Goal: Information Seeking & Learning: Learn about a topic

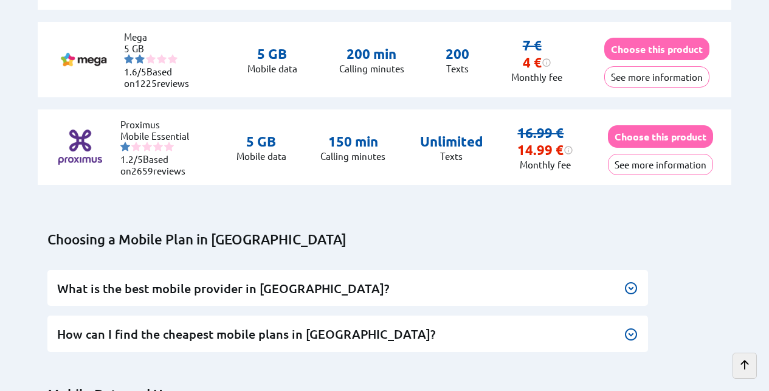
scroll to position [5284, 0]
click at [370, 283] on h3 "What is the best mobile provider in [GEOGRAPHIC_DATA]?" at bounding box center [348, 288] width 582 height 16
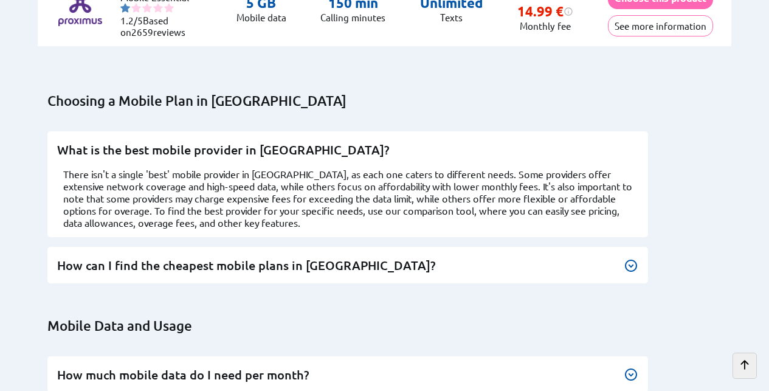
scroll to position [5431, 0]
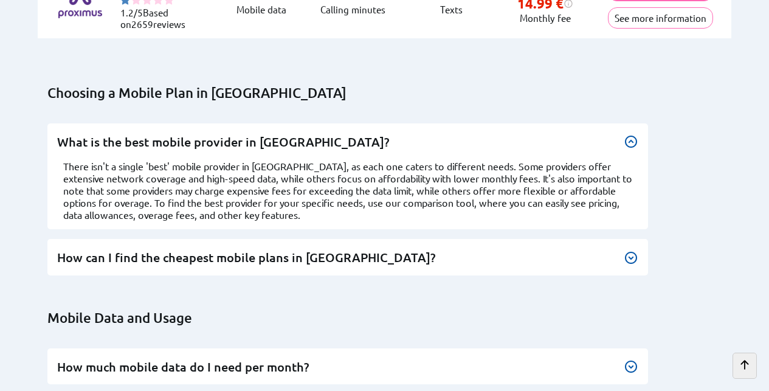
click at [351, 255] on h3 "How can I find the cheapest mobile plans in [GEOGRAPHIC_DATA]?" at bounding box center [348, 257] width 582 height 16
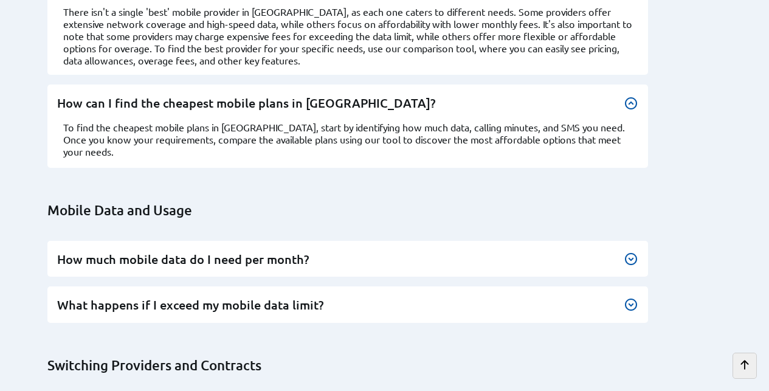
scroll to position [5702, 0]
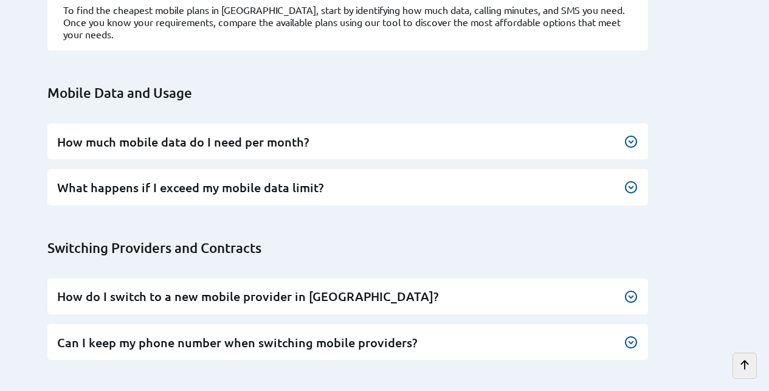
click at [371, 142] on div "How much mobile data do I need per month? Your monthly mobile data needs depend…" at bounding box center [347, 141] width 601 height 36
click at [639, 131] on div "How much mobile data do I need per month? Your monthly mobile data needs depend…" at bounding box center [347, 141] width 601 height 36
click at [632, 134] on img at bounding box center [631, 141] width 15 height 15
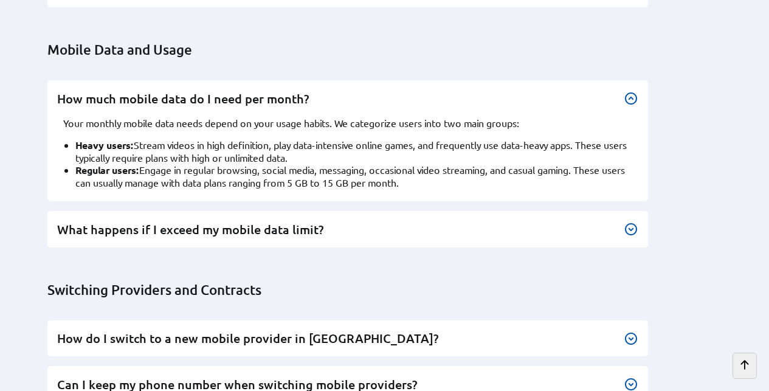
scroll to position [5750, 0]
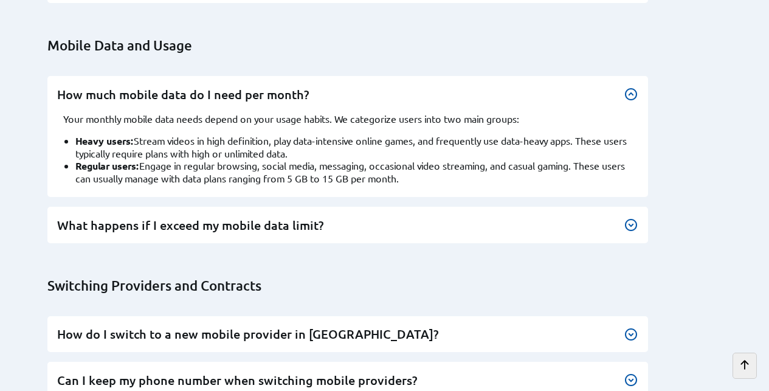
click at [340, 217] on h3 "What happens if I exceed my mobile data limit?" at bounding box center [348, 225] width 582 height 16
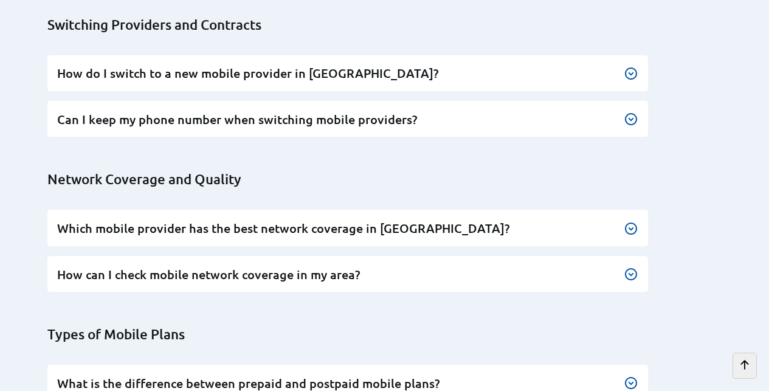
scroll to position [6046, 0]
click at [340, 213] on div "Which mobile provider has the best network coverage in [GEOGRAPHIC_DATA]? Netwo…" at bounding box center [347, 227] width 601 height 36
click at [632, 221] on img at bounding box center [631, 228] width 15 height 15
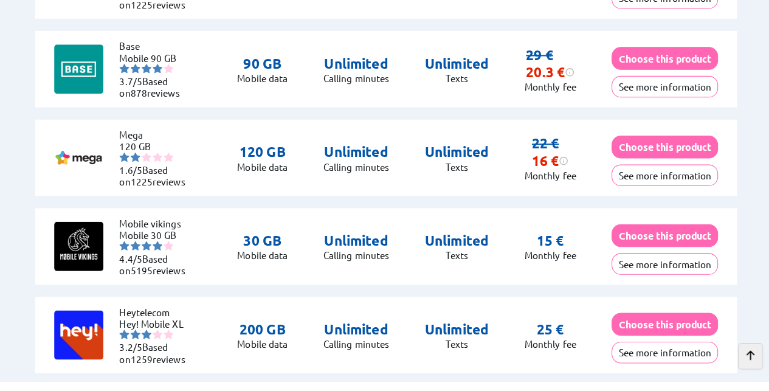
scroll to position [1805, 0]
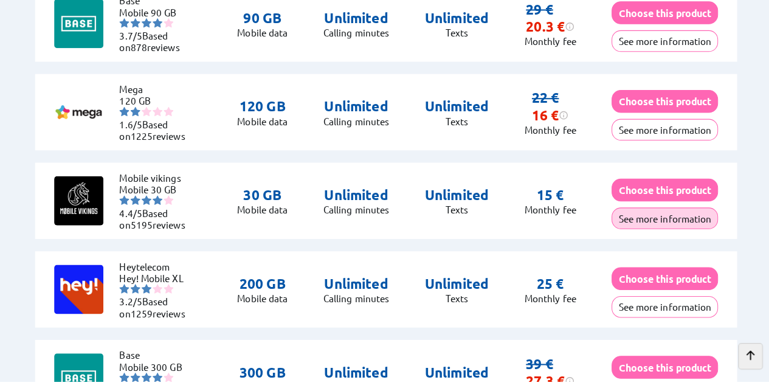
click at [653, 224] on button "See more information" at bounding box center [659, 229] width 105 height 21
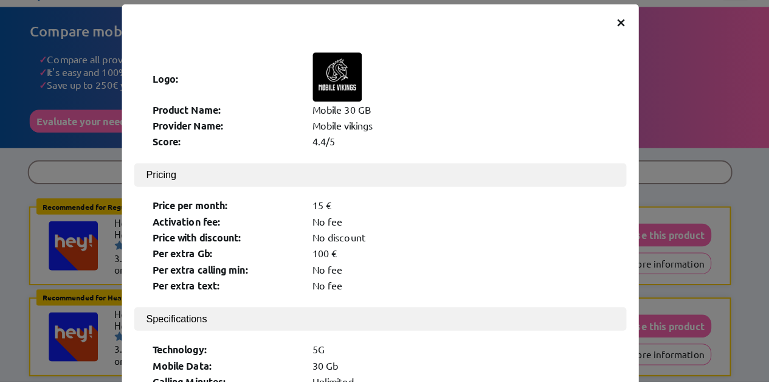
scroll to position [0, 0]
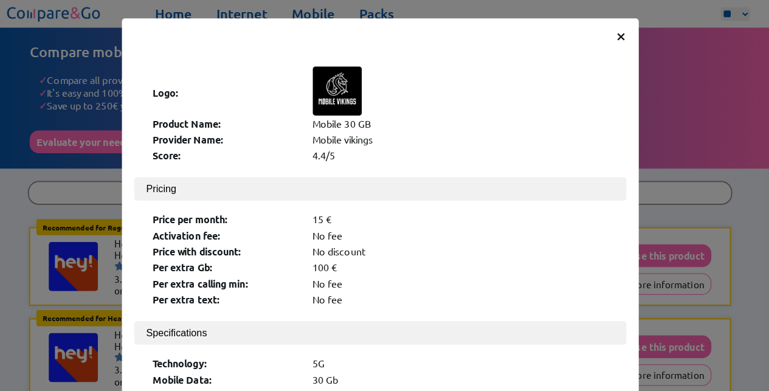
click at [703, 122] on div "× Logo: Product Name: Mobile 30 GB Provider Name: Mobile vikings Score: 4.4/5 P…" at bounding box center [384, 195] width 769 height 391
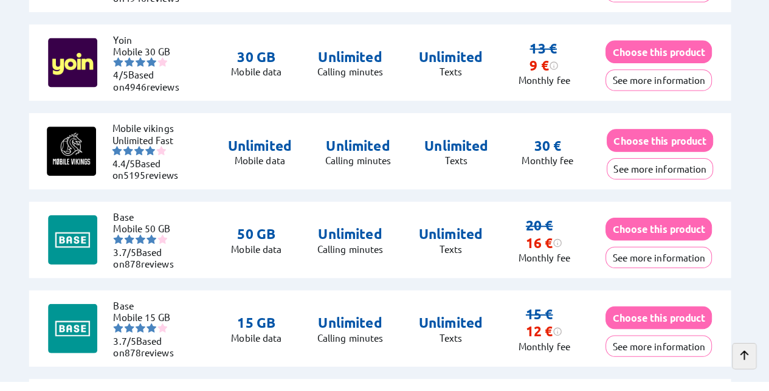
scroll to position [1341, 0]
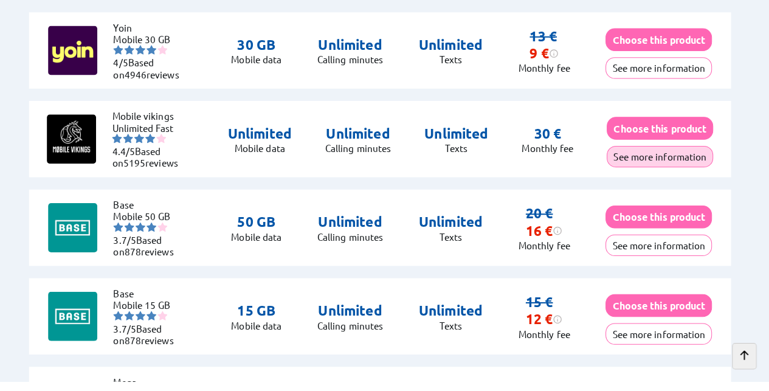
click at [698, 165] on button "See more information" at bounding box center [660, 168] width 105 height 21
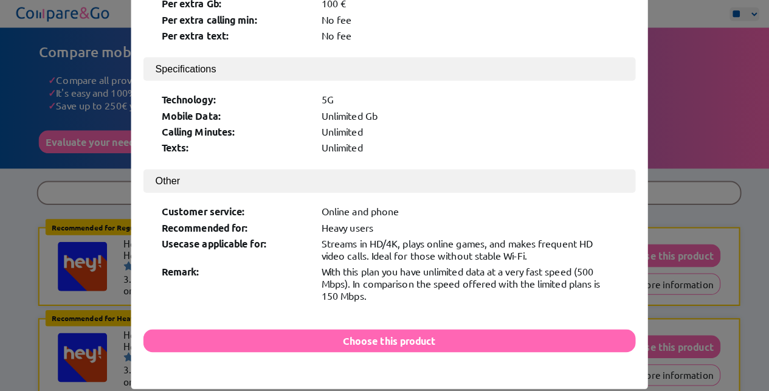
scroll to position [271, 0]
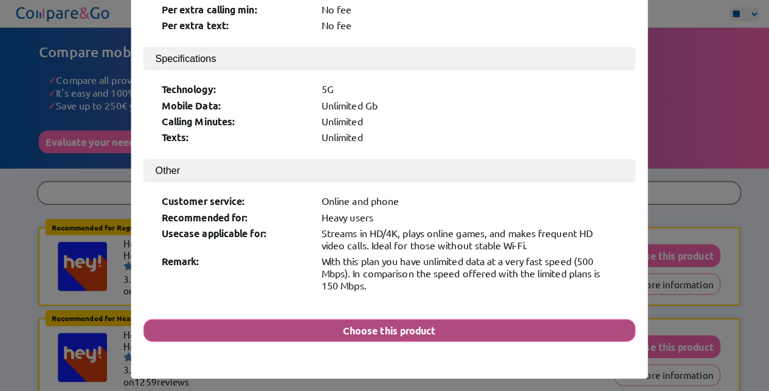
click at [354, 315] on button "Choose this product" at bounding box center [385, 326] width 486 height 22
